Goal: Information Seeking & Learning: Check status

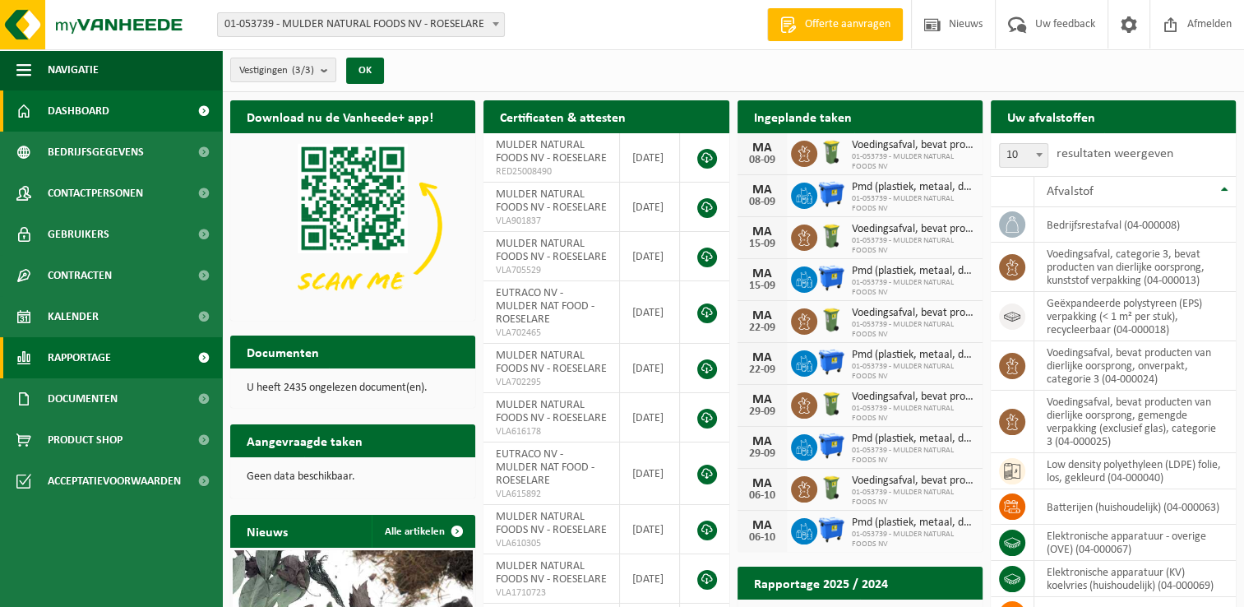
click at [109, 359] on span "Rapportage" at bounding box center [79, 357] width 63 height 41
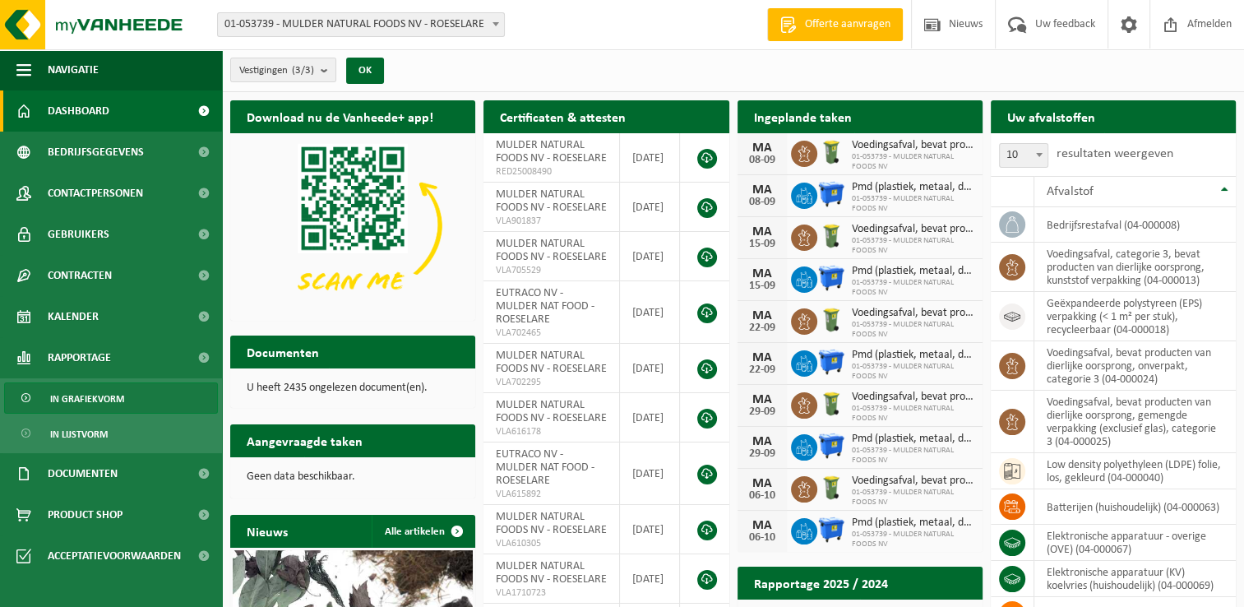
click at [92, 401] on span "In grafiekvorm" at bounding box center [87, 398] width 74 height 31
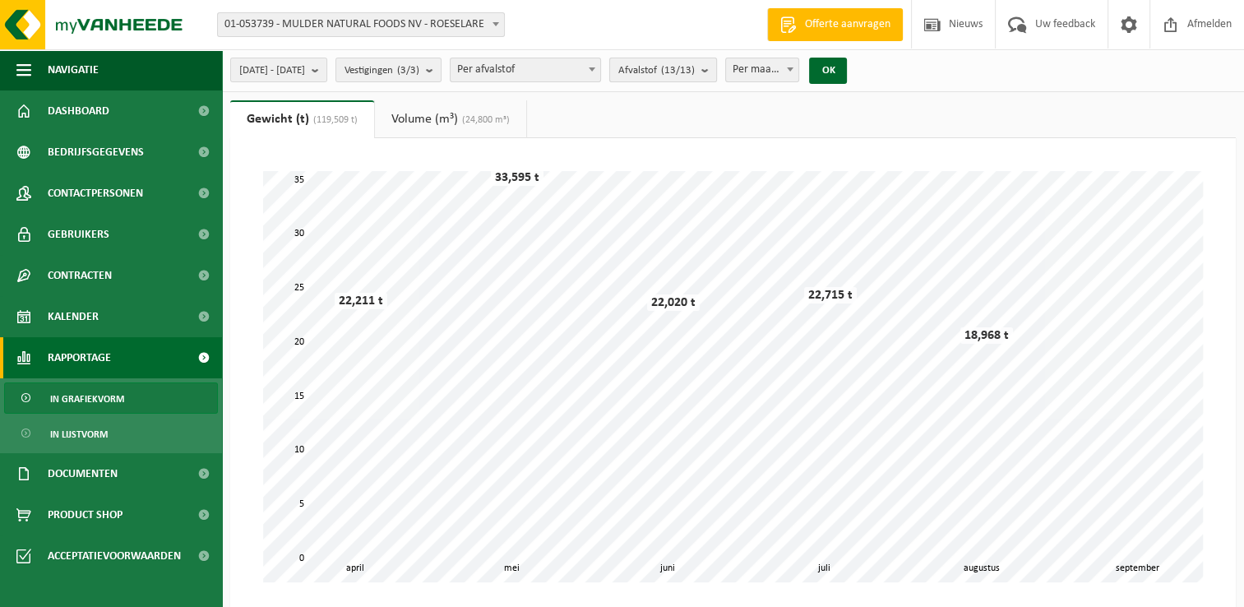
click at [716, 75] on b "submit" at bounding box center [709, 69] width 15 height 23
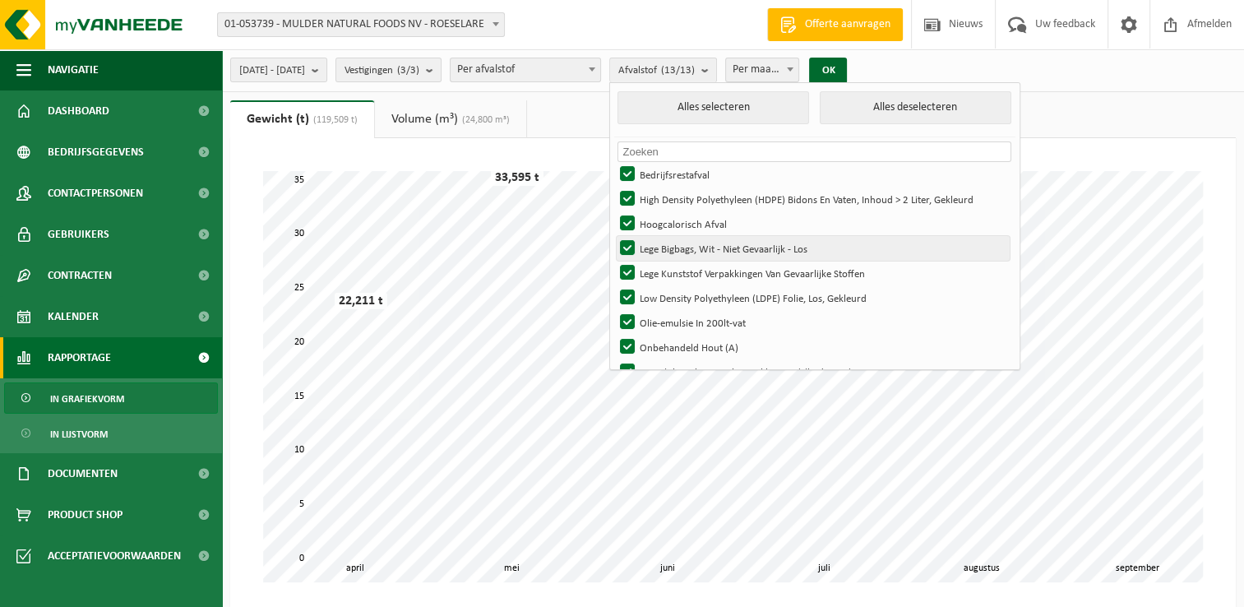
click at [745, 251] on label "Lege Bigbags, Wit - Niet Gevaarlijk - Los" at bounding box center [813, 248] width 393 height 25
click at [614, 236] on input "Lege Bigbags, Wit - Niet Gevaarlijk - Los" at bounding box center [614, 235] width 1 height 1
click at [727, 249] on label "Lege Bigbags, Wit - Niet Gevaarlijk - Los" at bounding box center [813, 248] width 393 height 25
click at [614, 236] on input "Lege Bigbags, Wit - Niet Gevaarlijk - Los" at bounding box center [614, 235] width 1 height 1
checkbox input "true"
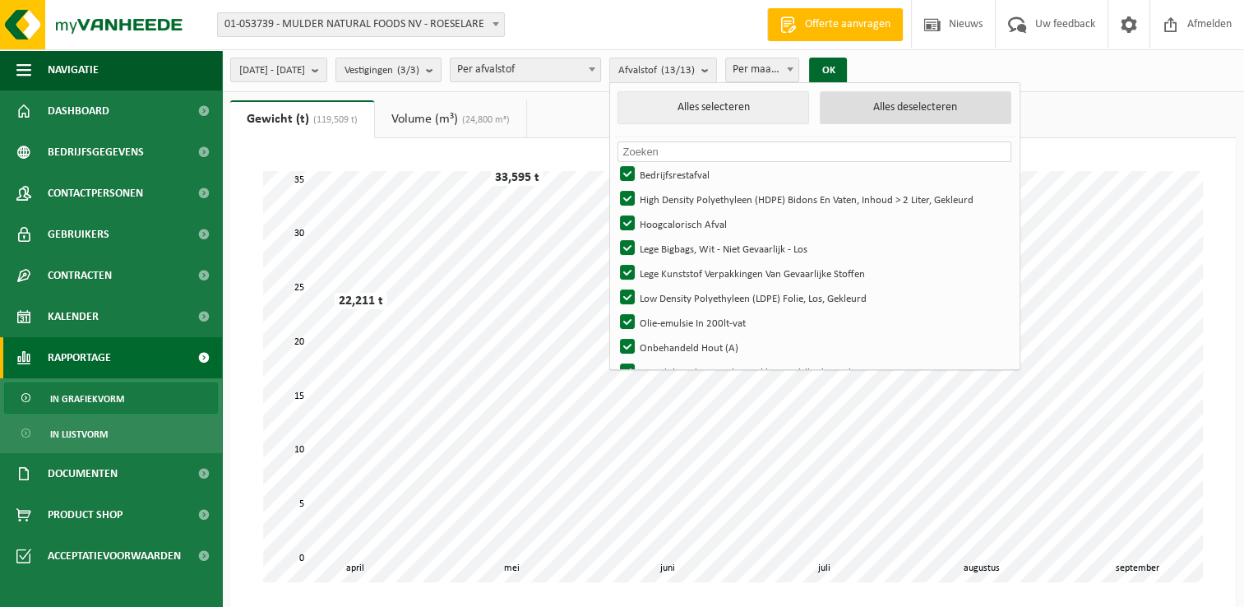
click at [919, 107] on button "Alles deselecteren" at bounding box center [916, 107] width 192 height 33
checkbox input "false"
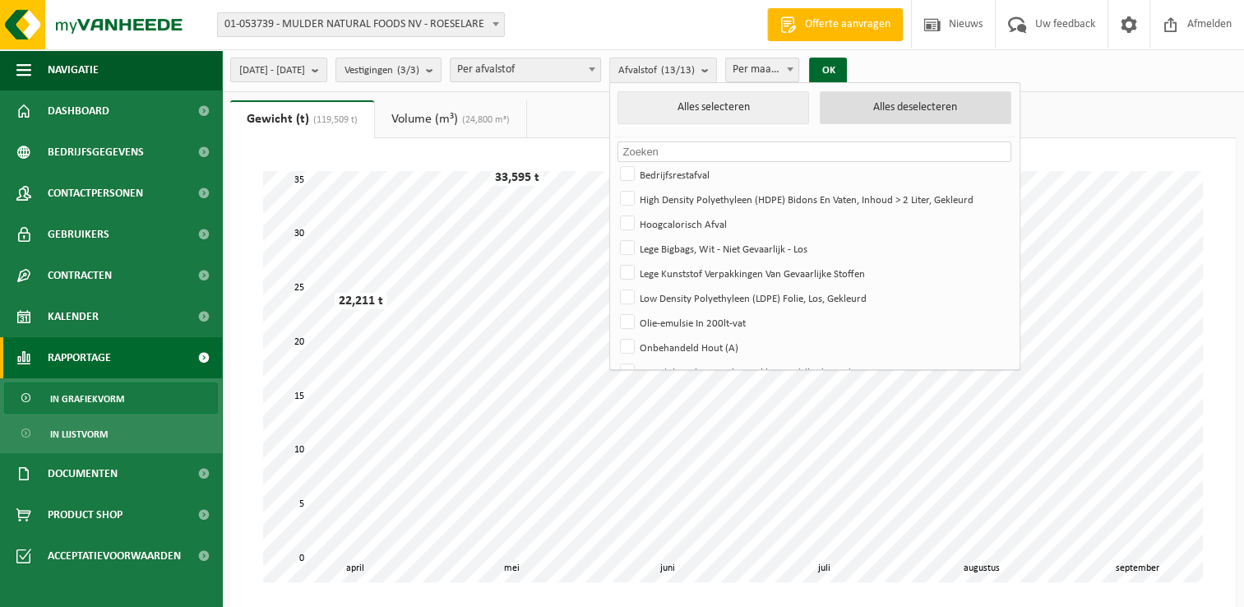
checkbox input "false"
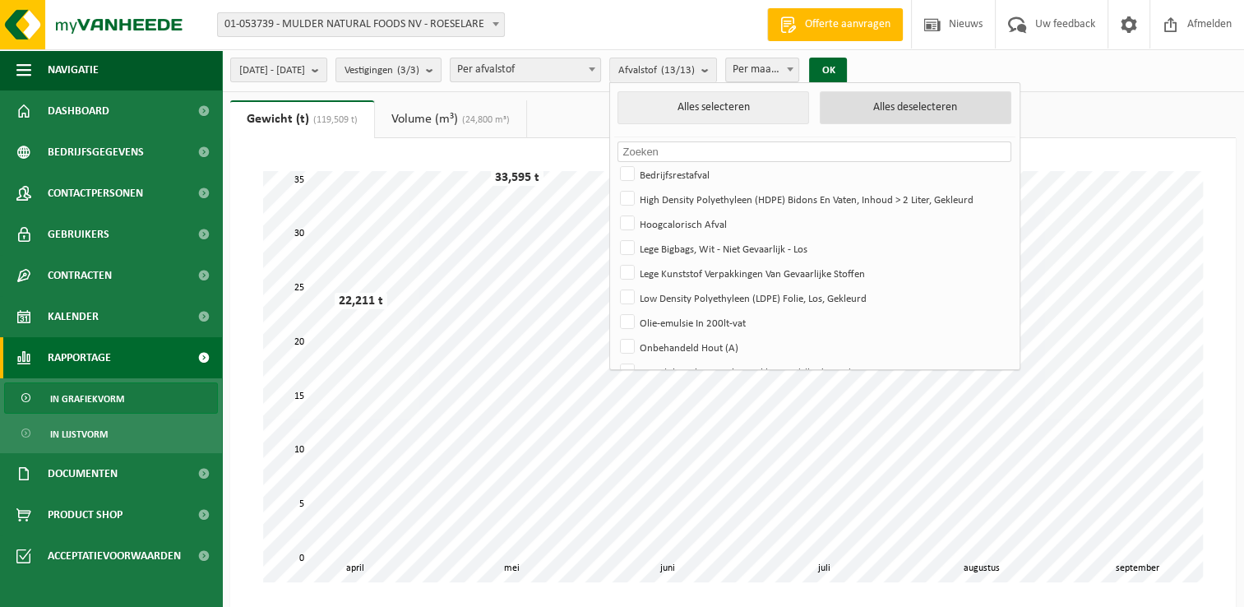
checkbox input "false"
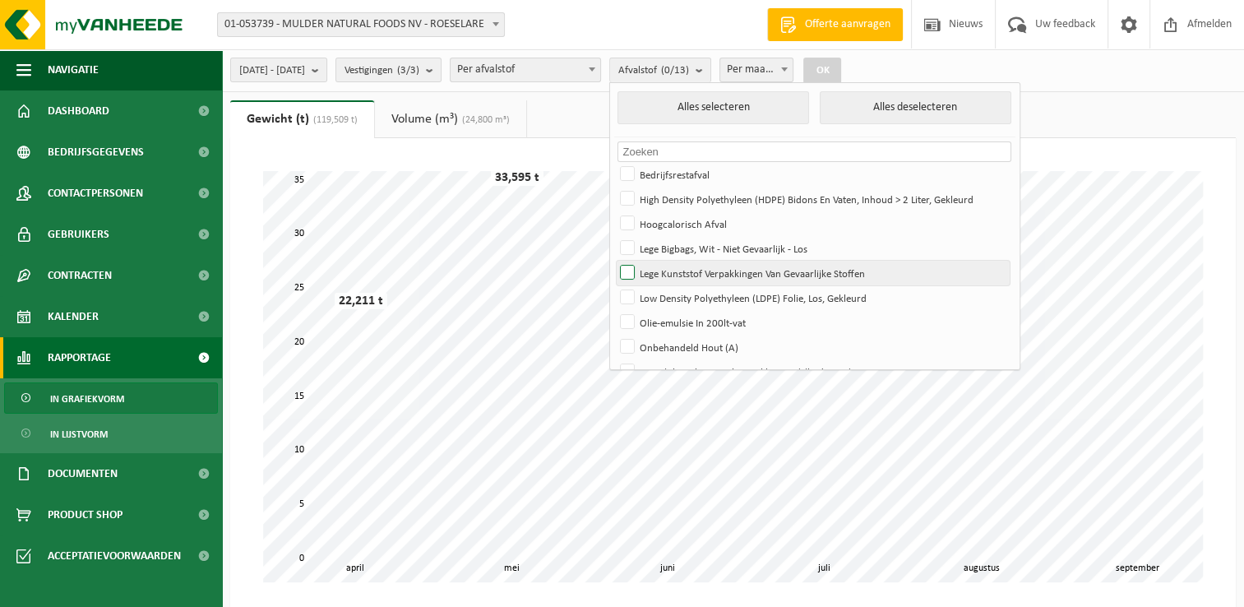
scroll to position [119, 0]
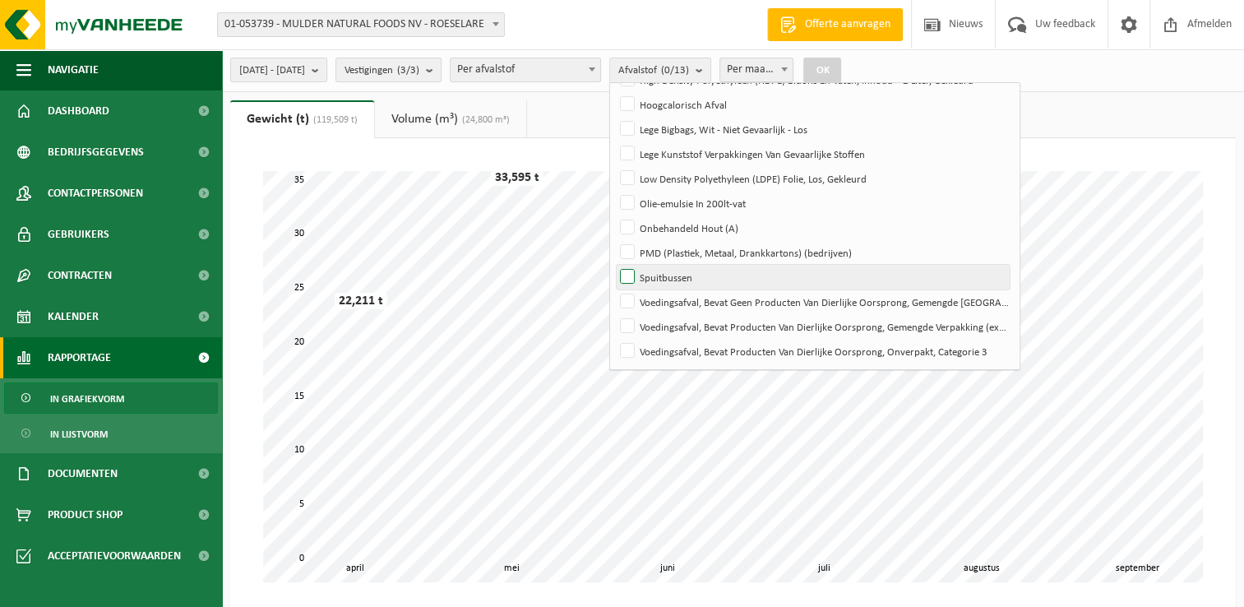
click at [678, 275] on label "Spuitbussen" at bounding box center [813, 277] width 393 height 25
click at [614, 265] on input "Spuitbussen" at bounding box center [614, 264] width 1 height 1
checkbox input "true"
click at [326, 77] on b "submit" at bounding box center [319, 69] width 15 height 23
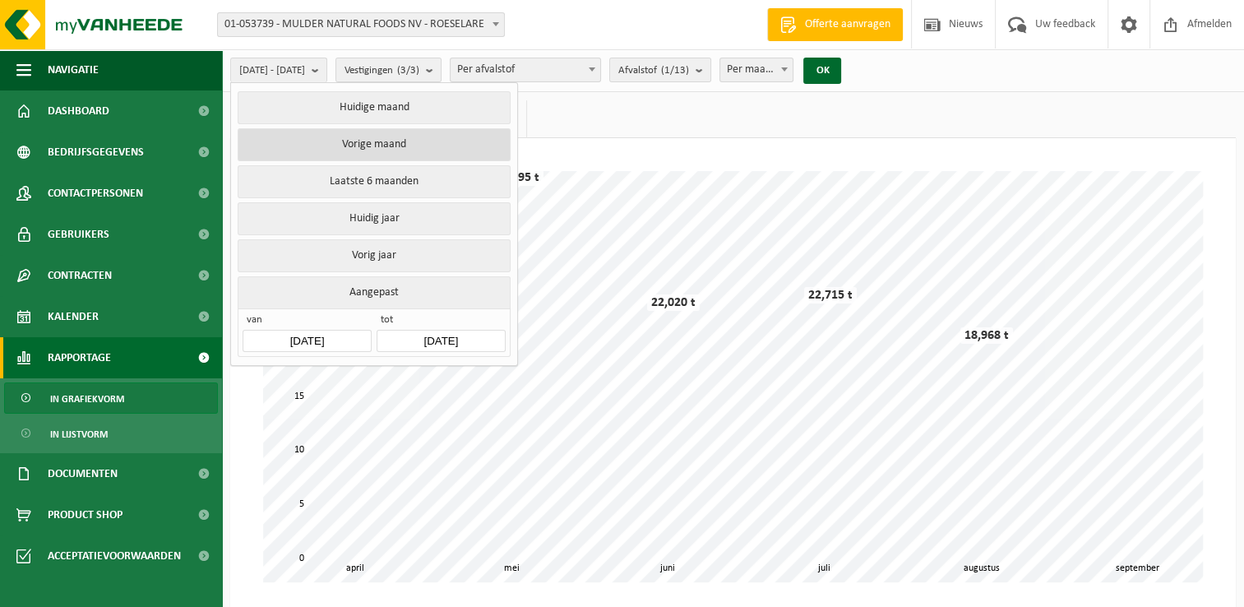
click at [389, 148] on button "Vorige maand" at bounding box center [374, 144] width 272 height 33
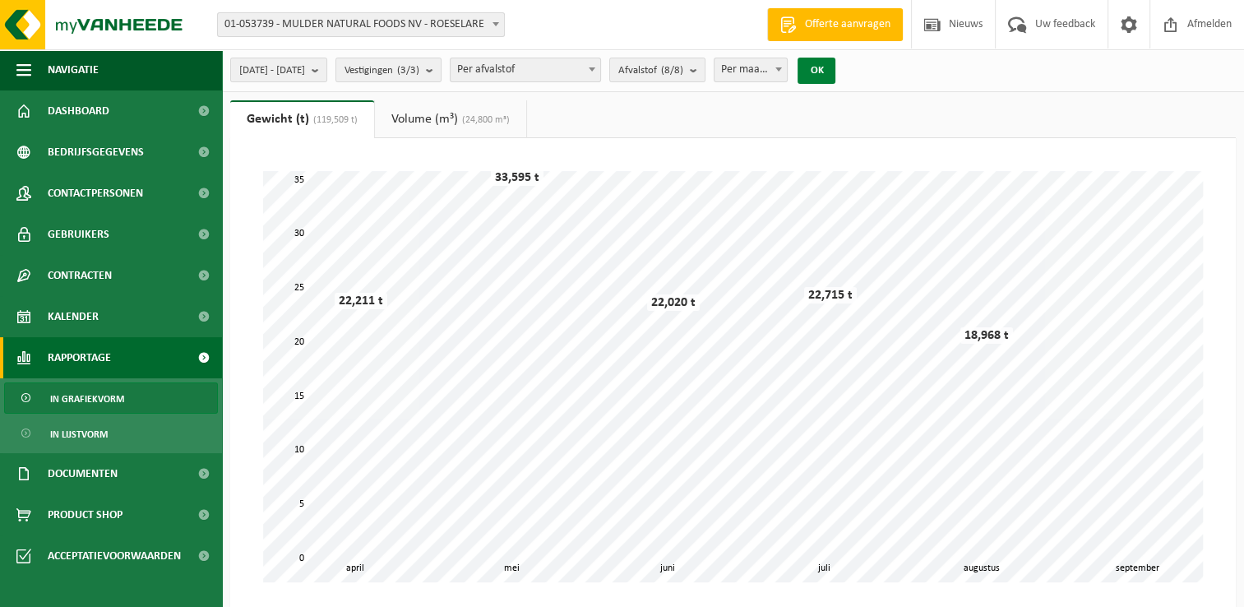
click at [836, 70] on button "OK" at bounding box center [817, 71] width 38 height 26
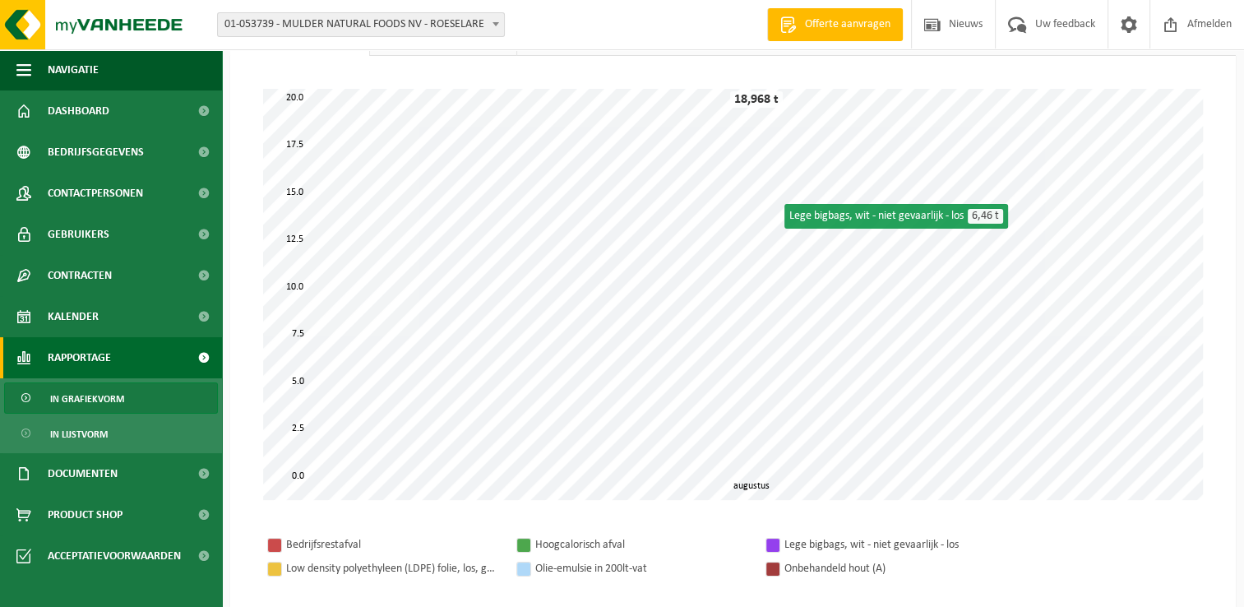
scroll to position [0, 0]
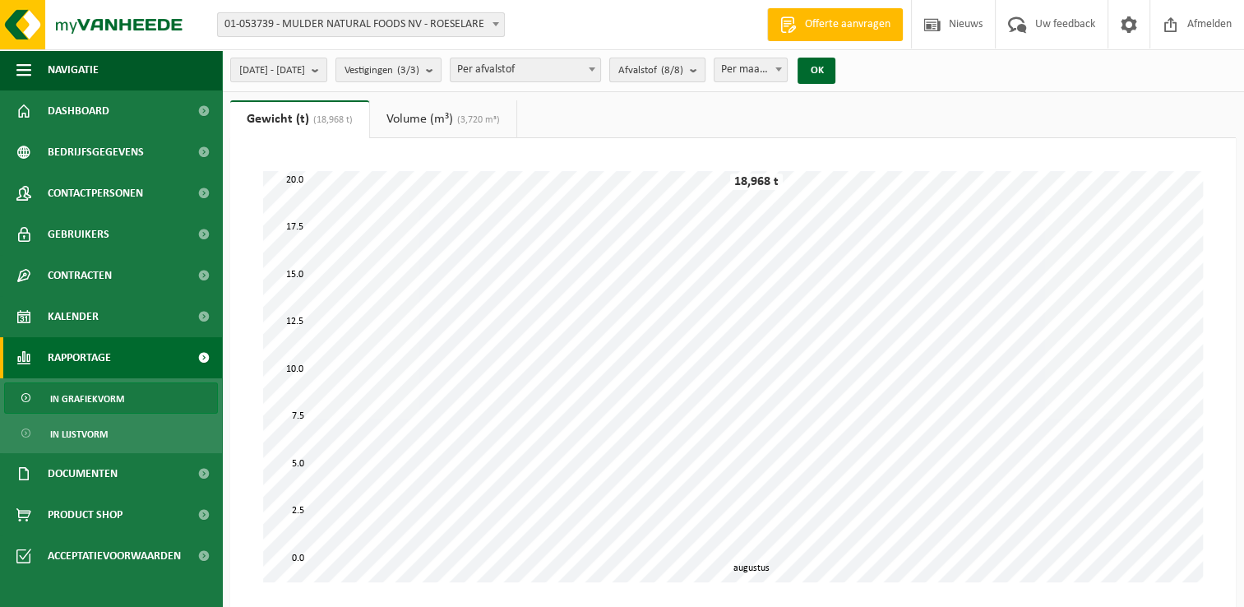
click at [705, 71] on b "submit" at bounding box center [697, 69] width 15 height 23
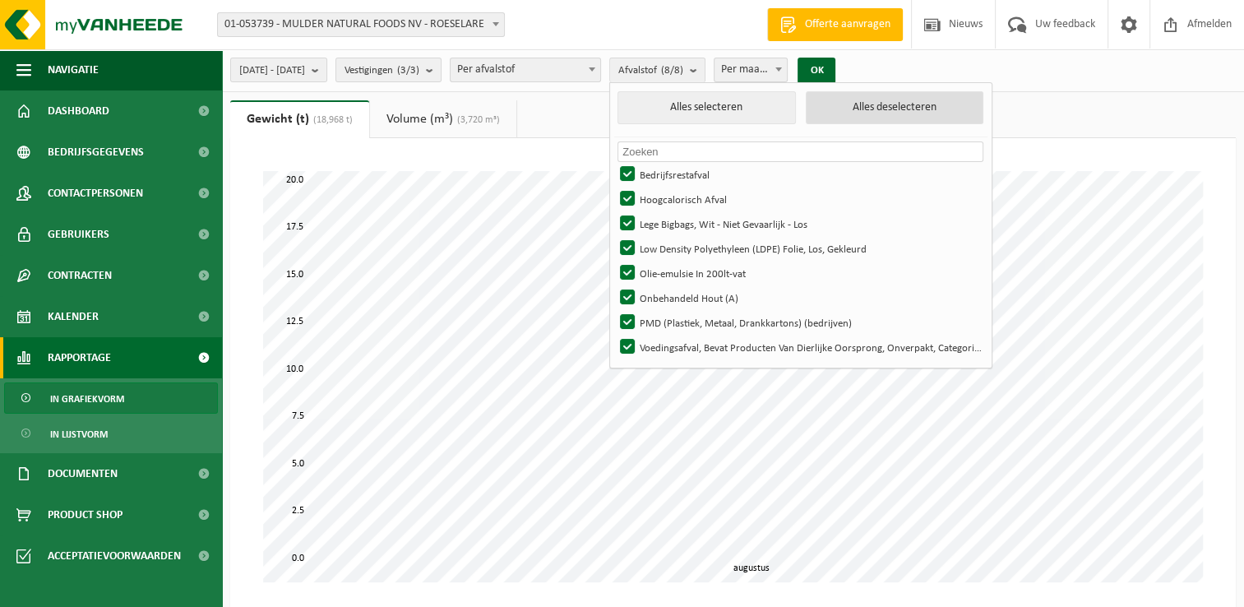
click at [910, 112] on button "Alles deselecteren" at bounding box center [895, 107] width 178 height 33
checkbox input "false"
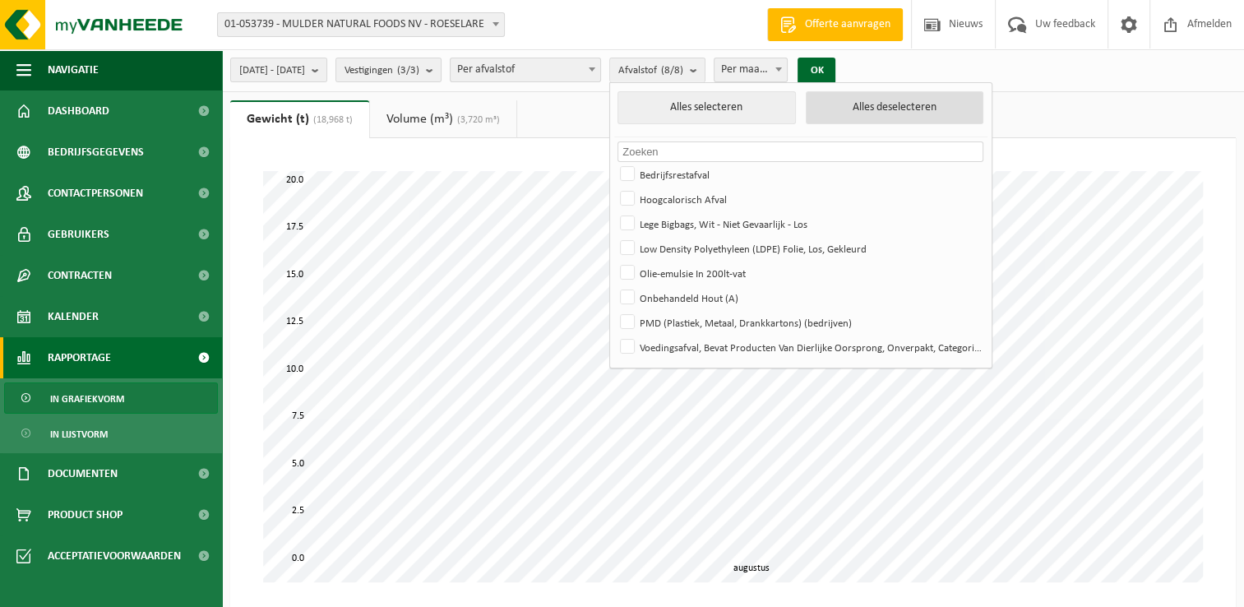
checkbox input "false"
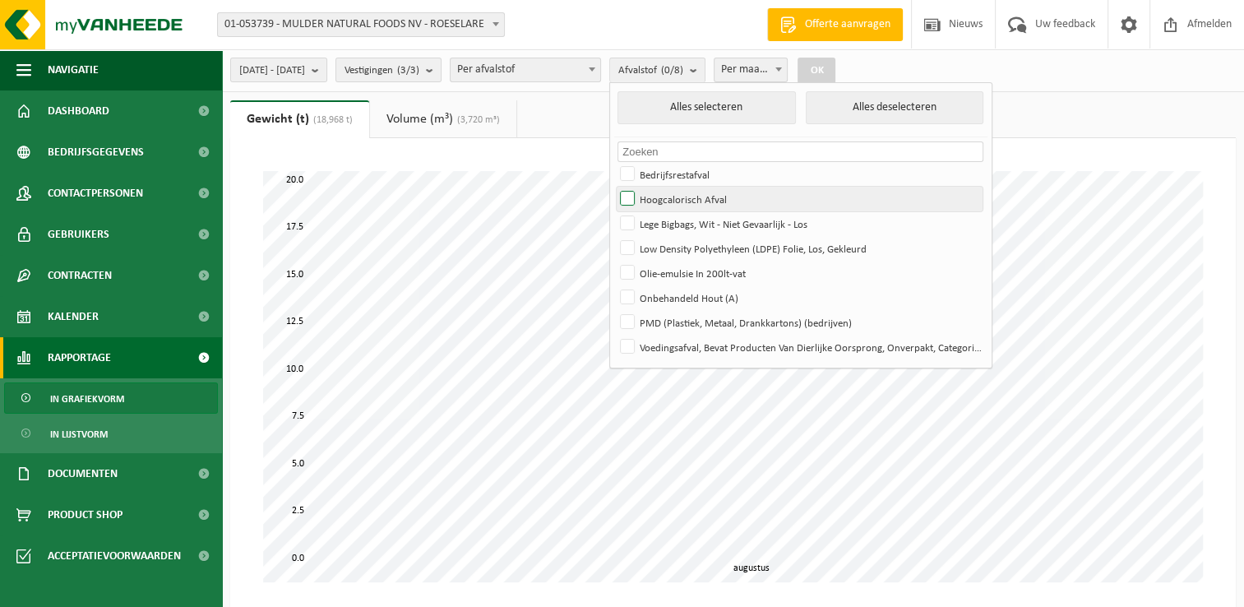
click at [737, 198] on label "Hoogcalorisch Afval" at bounding box center [800, 199] width 366 height 25
click at [614, 187] on input "Hoogcalorisch Afval" at bounding box center [614, 186] width 1 height 1
checkbox input "true"
click at [836, 71] on button "OK" at bounding box center [817, 71] width 38 height 26
